Goal: Information Seeking & Learning: Learn about a topic

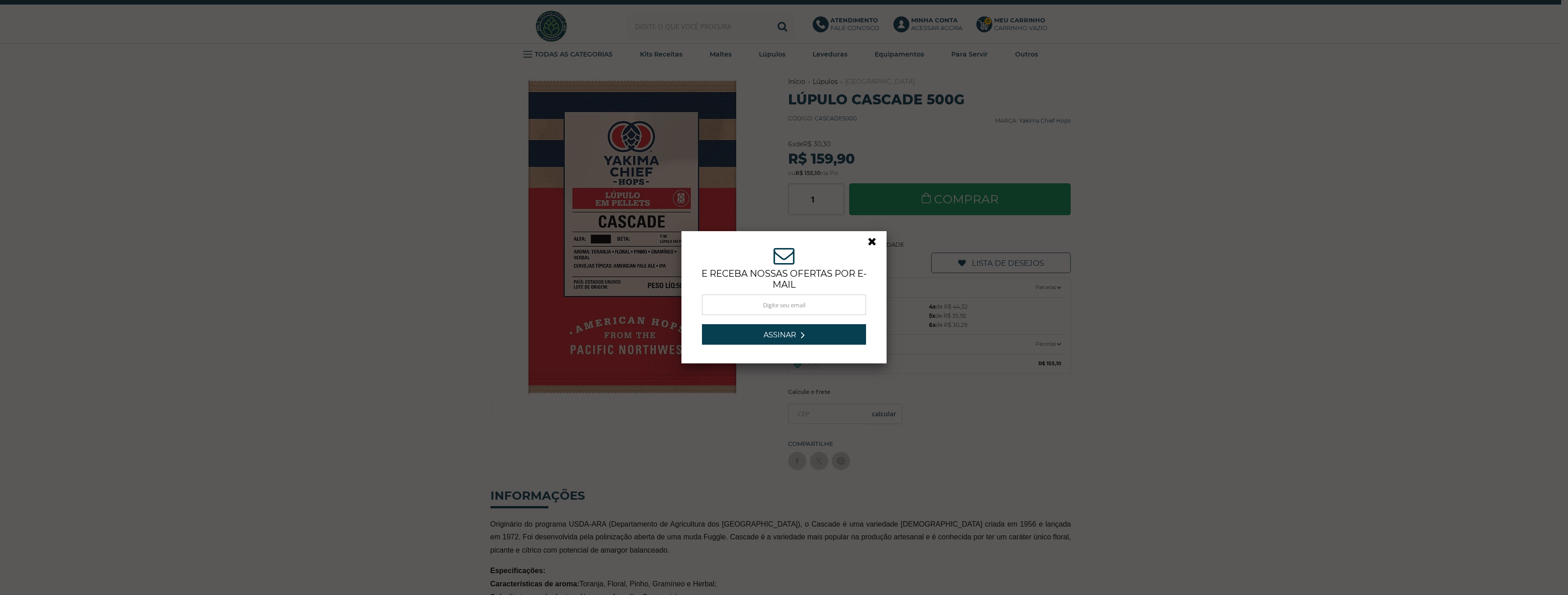
click at [868, 241] on link at bounding box center [876, 244] width 16 height 16
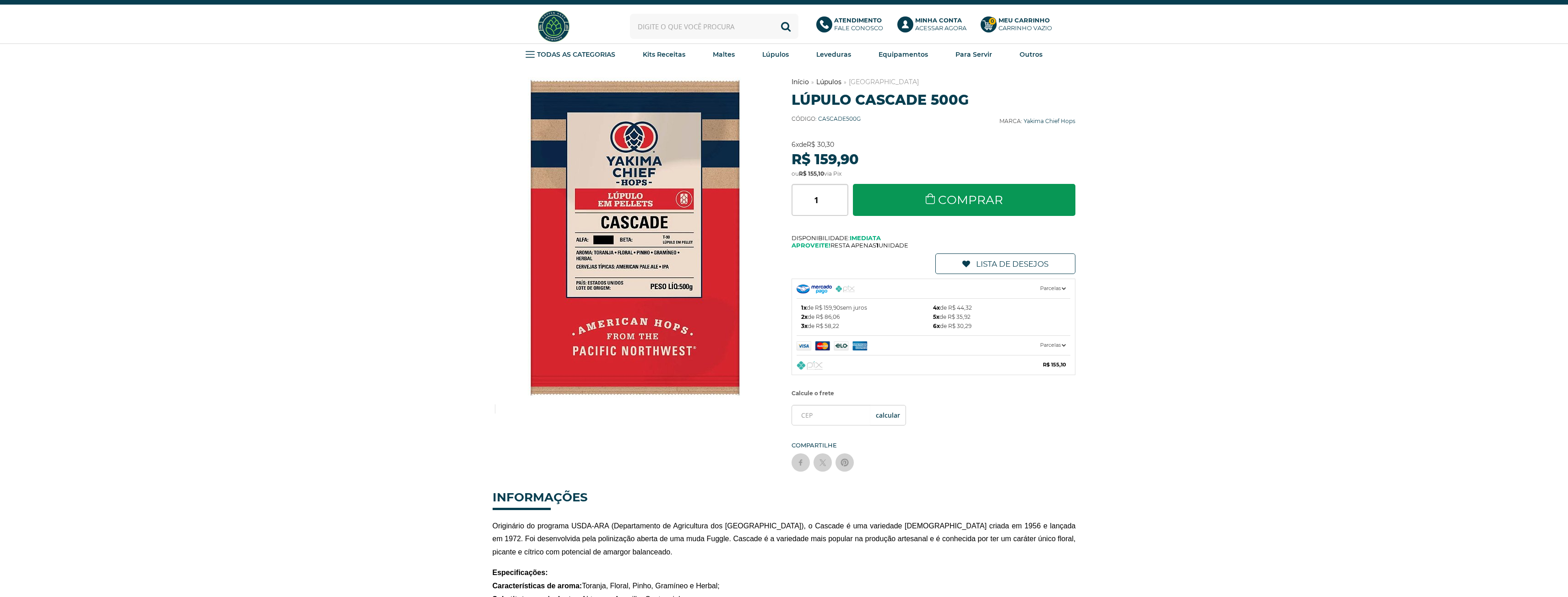
click at [737, 37] on input "text" at bounding box center [714, 26] width 169 height 25
paste input "Centennial"
type input "Centennial"
click at [773, 13] on button "Buscar" at bounding box center [786, 26] width 25 height 25
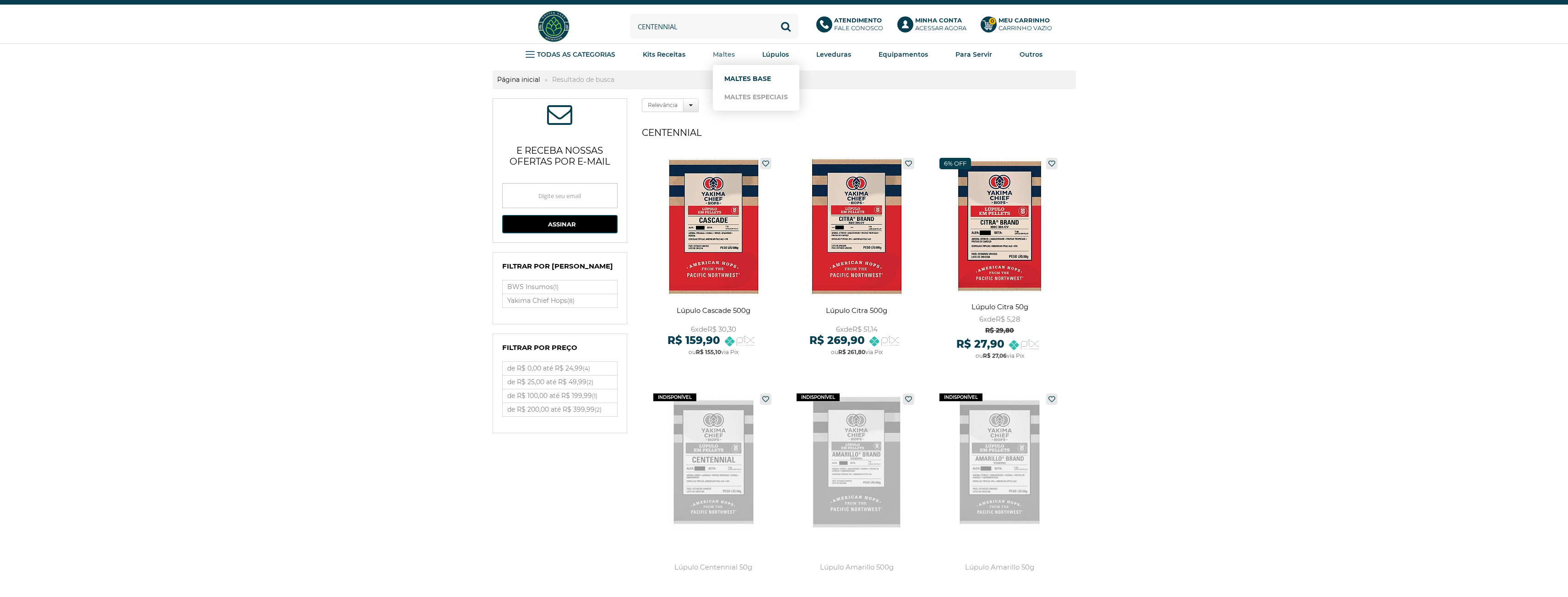
click at [724, 78] on li "Maltes Base" at bounding box center [756, 79] width 78 height 18
click at [732, 79] on link "Maltes Base" at bounding box center [756, 79] width 64 height 18
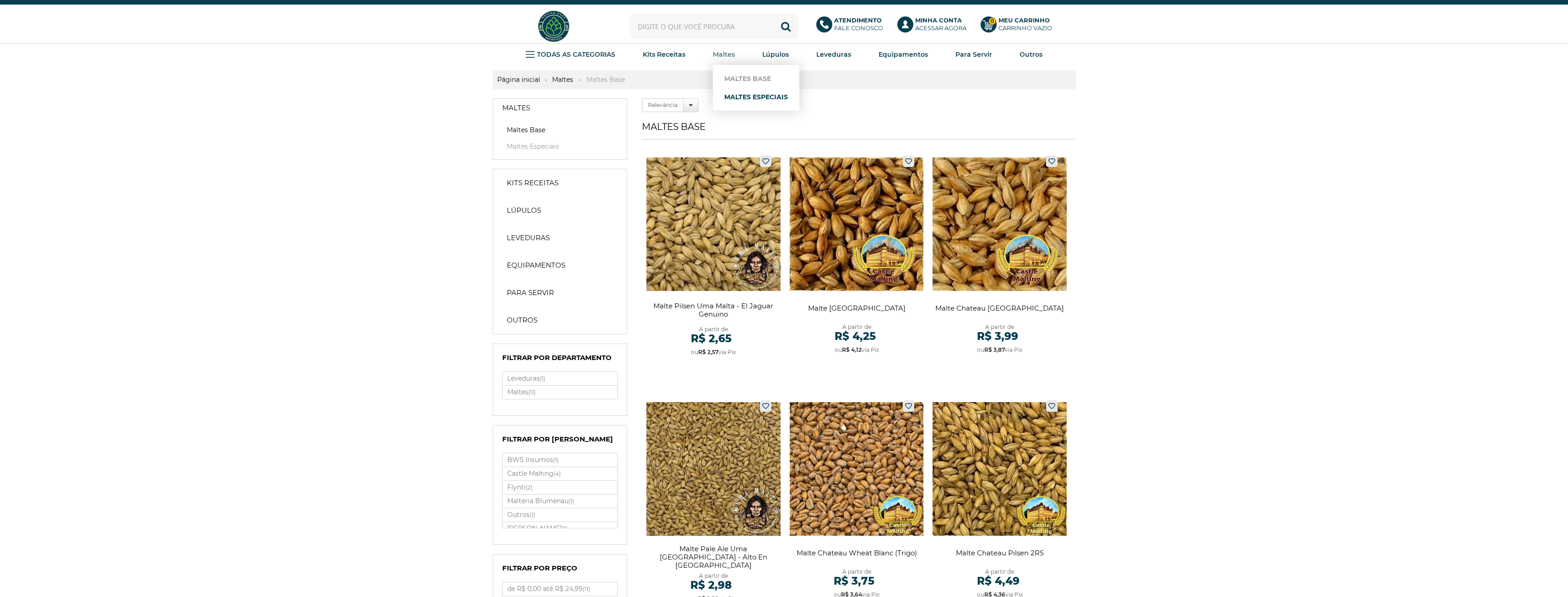
click at [734, 96] on link "Maltes Especiais" at bounding box center [756, 97] width 64 height 18
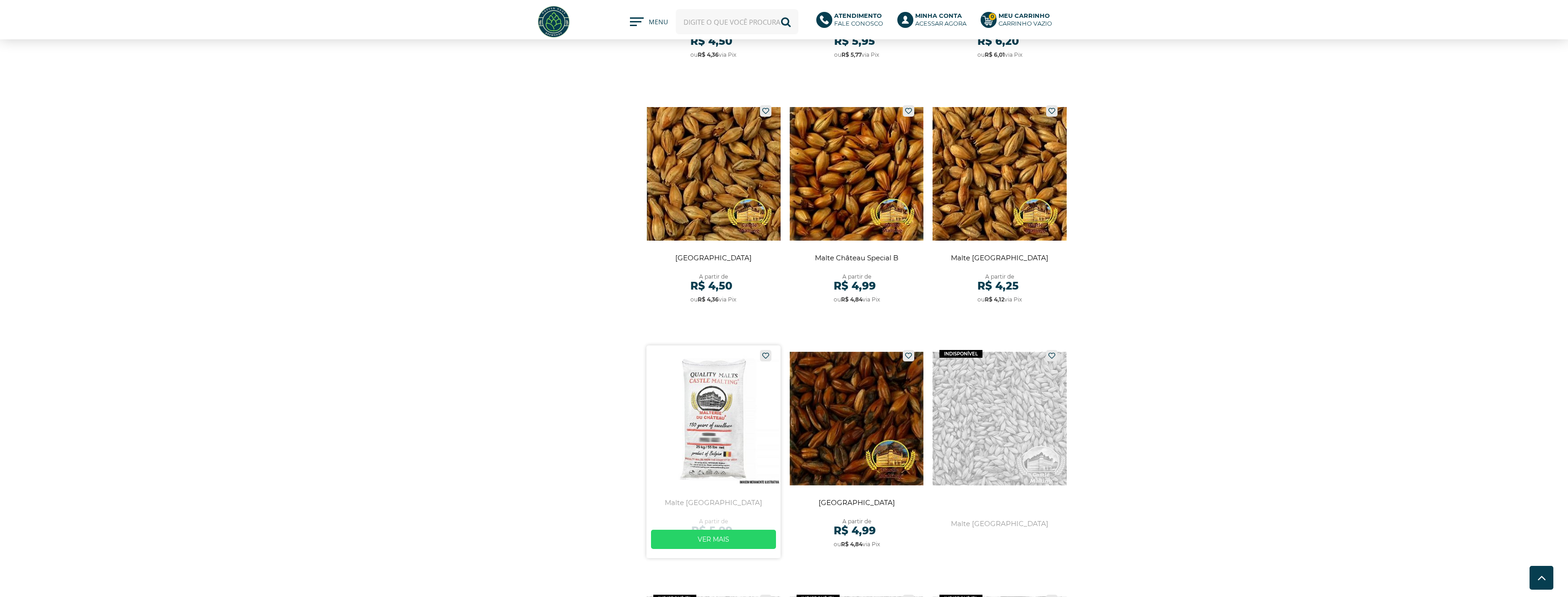
scroll to position [915, 0]
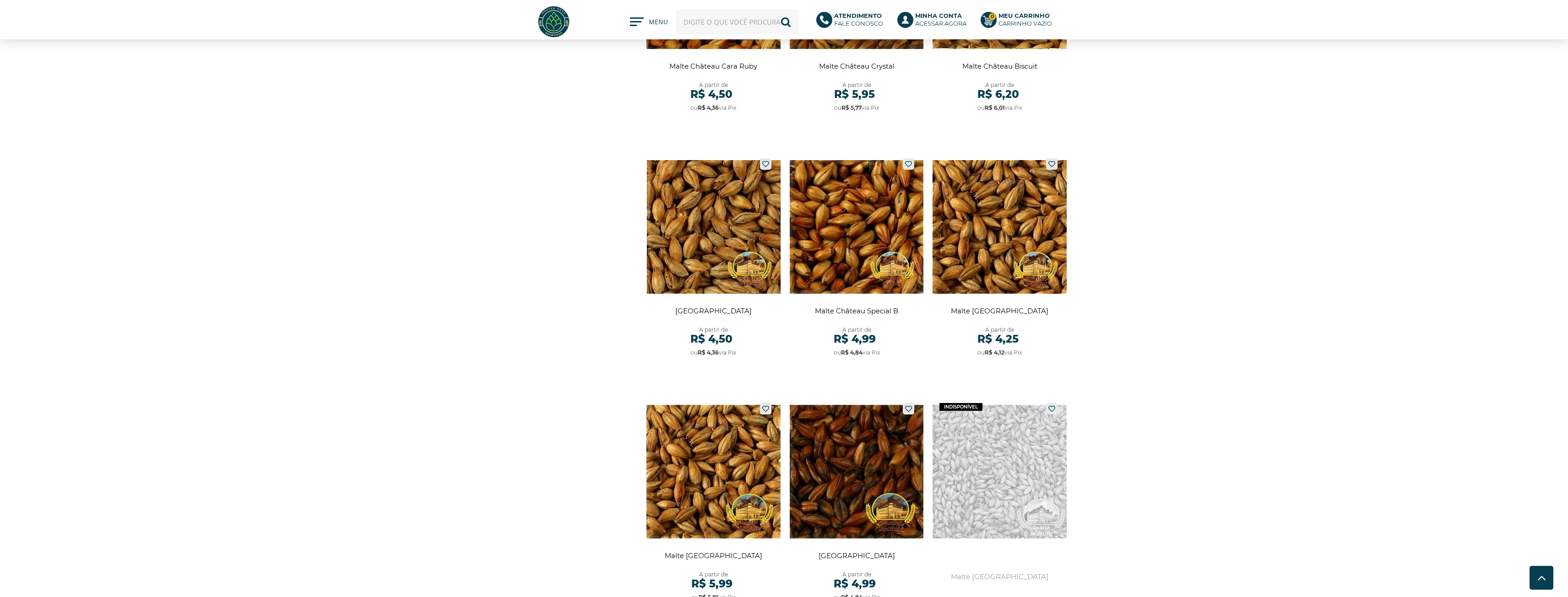
click at [721, 21] on input "text" at bounding box center [737, 21] width 123 height 25
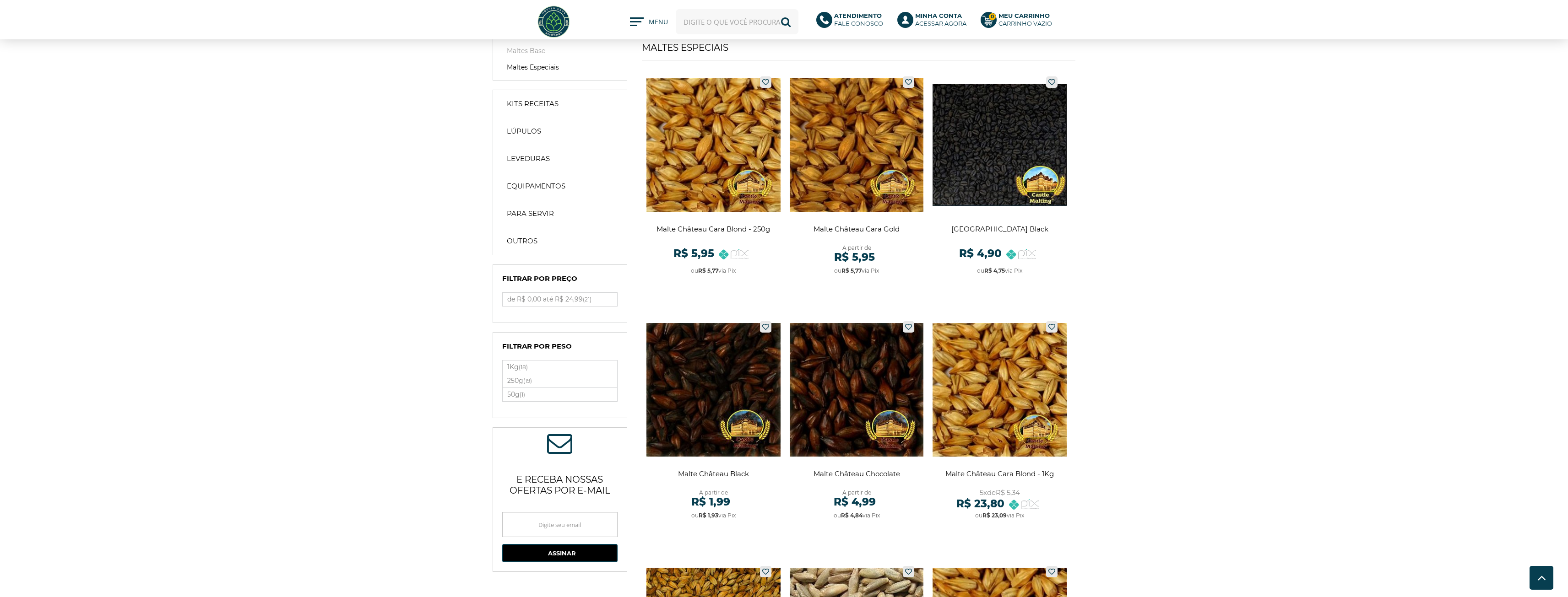
scroll to position [0, 0]
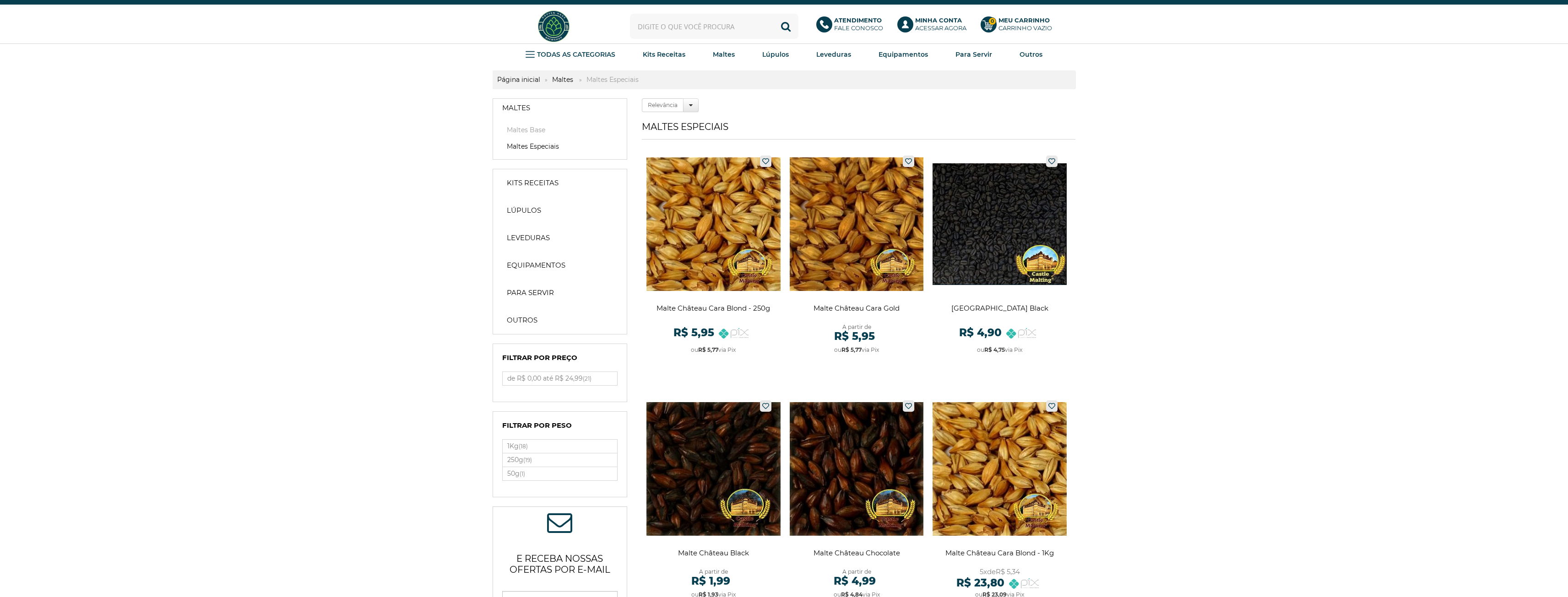
click at [553, 38] on img at bounding box center [554, 26] width 34 height 34
